Goal: Task Accomplishment & Management: Manage account settings

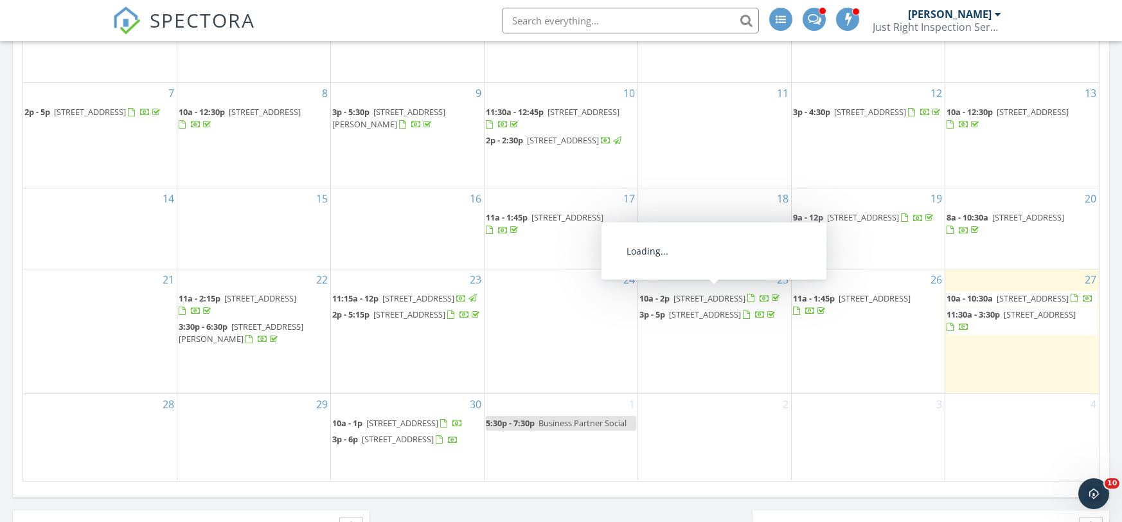
scroll to position [695, 0]
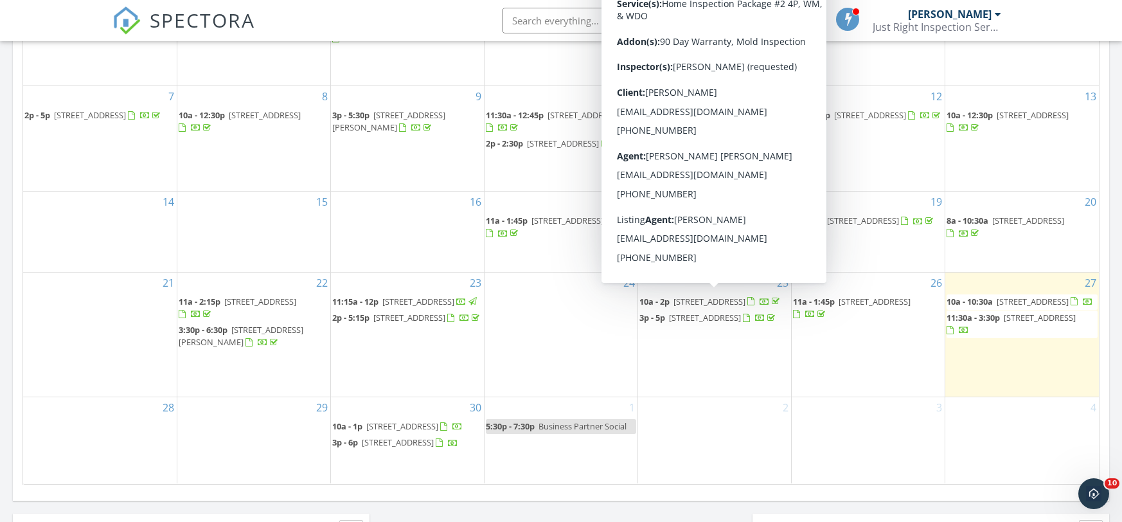
click at [709, 301] on span "[STREET_ADDRESS]" at bounding box center [709, 302] width 72 height 12
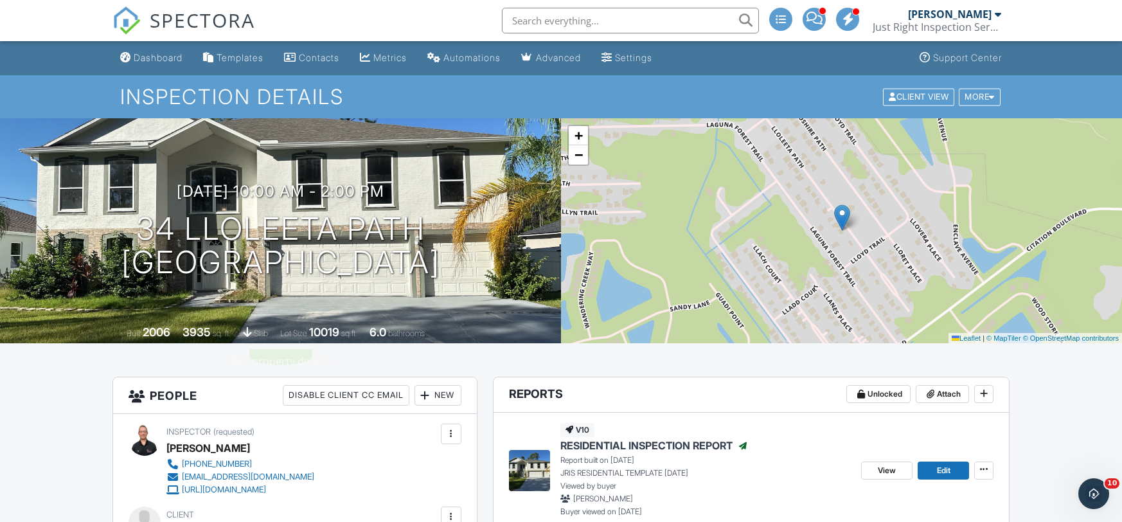
scroll to position [1, 0]
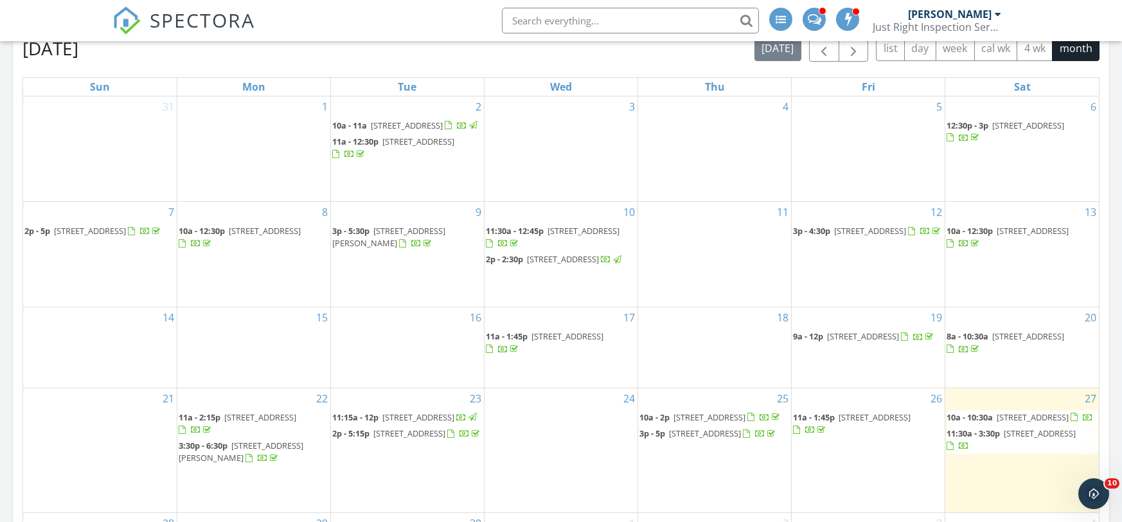
scroll to position [581, 0]
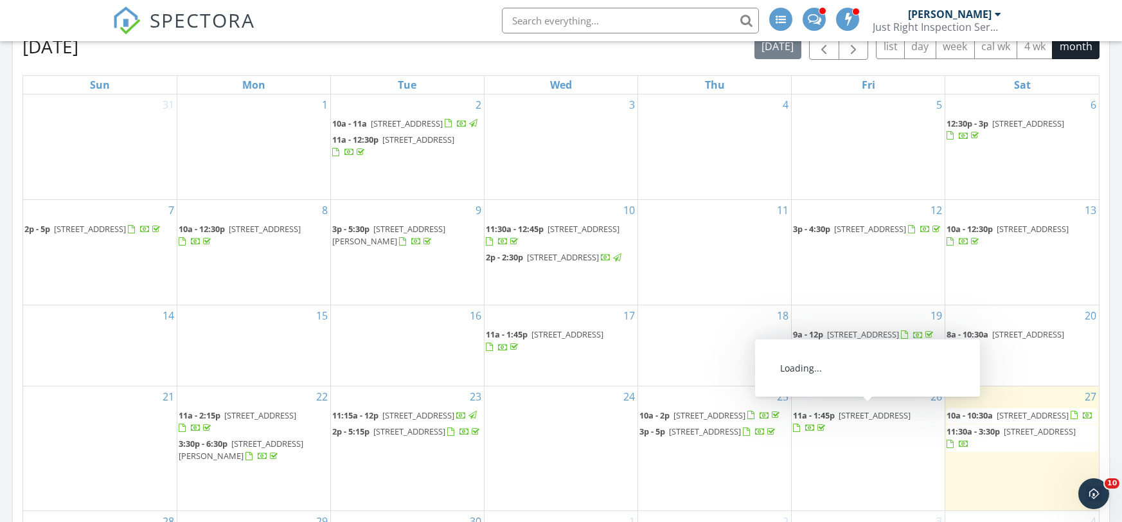
click at [858, 416] on span "[STREET_ADDRESS]" at bounding box center [875, 415] width 72 height 12
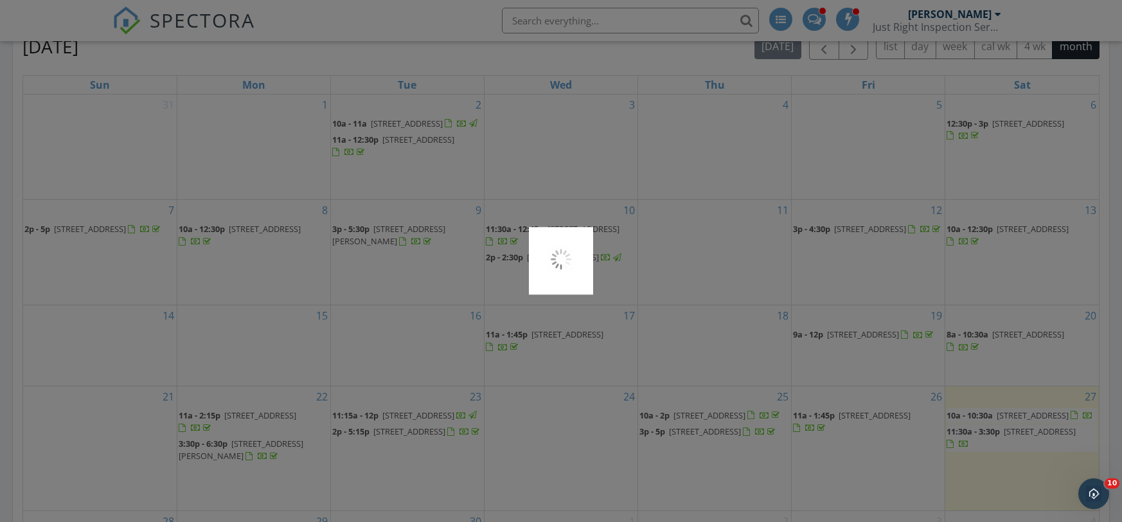
scroll to position [583, 0]
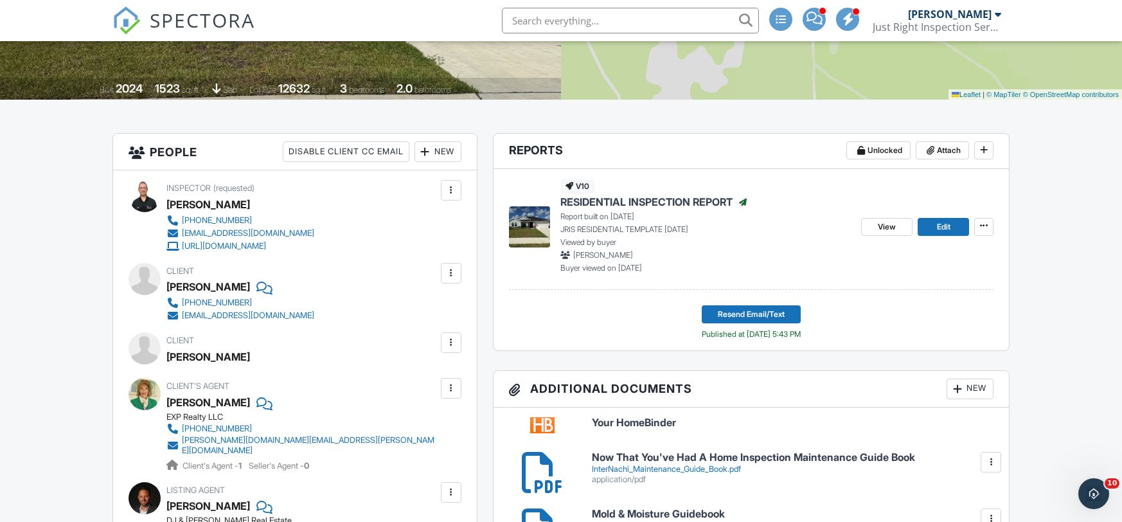
scroll to position [246, 0]
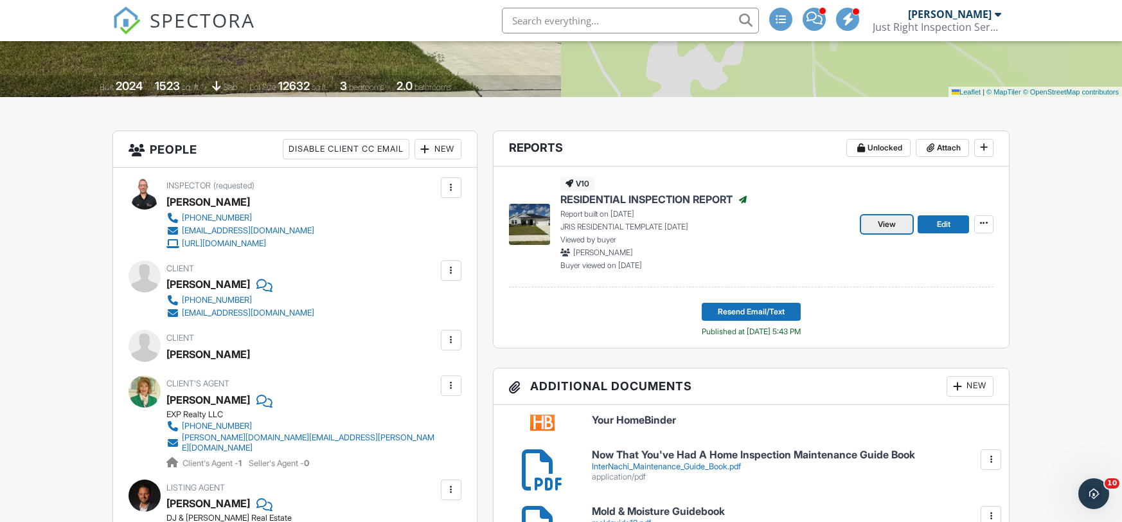
click at [871, 228] on link "View" at bounding box center [886, 224] width 51 height 18
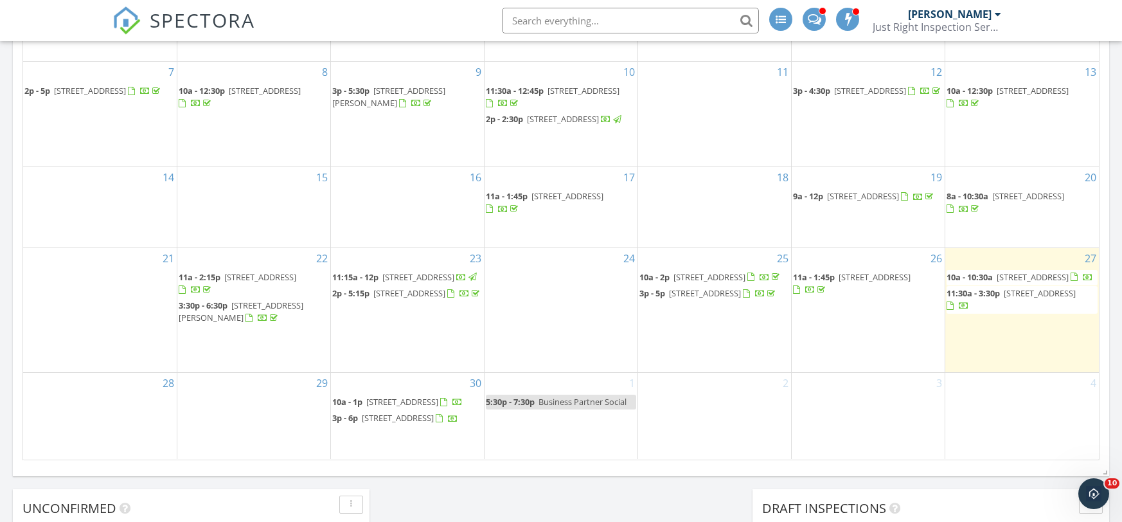
scroll to position [724, 0]
